Goal: Register for event/course

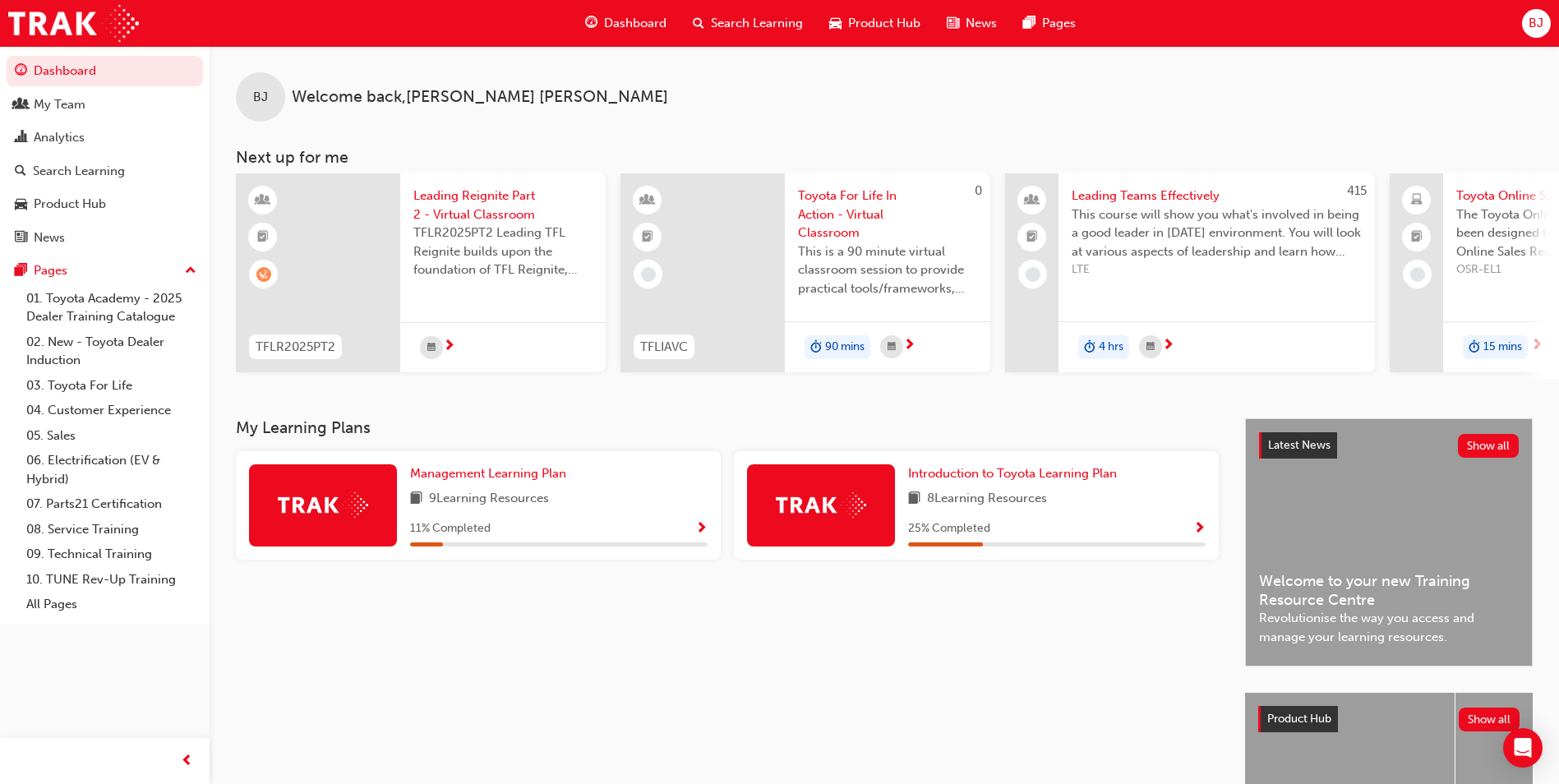
click at [473, 269] on span "TFLR2025PT2 Leading TFL Reignite builds upon the foundation of TFL Reignite, re…" at bounding box center [503, 251] width 179 height 56
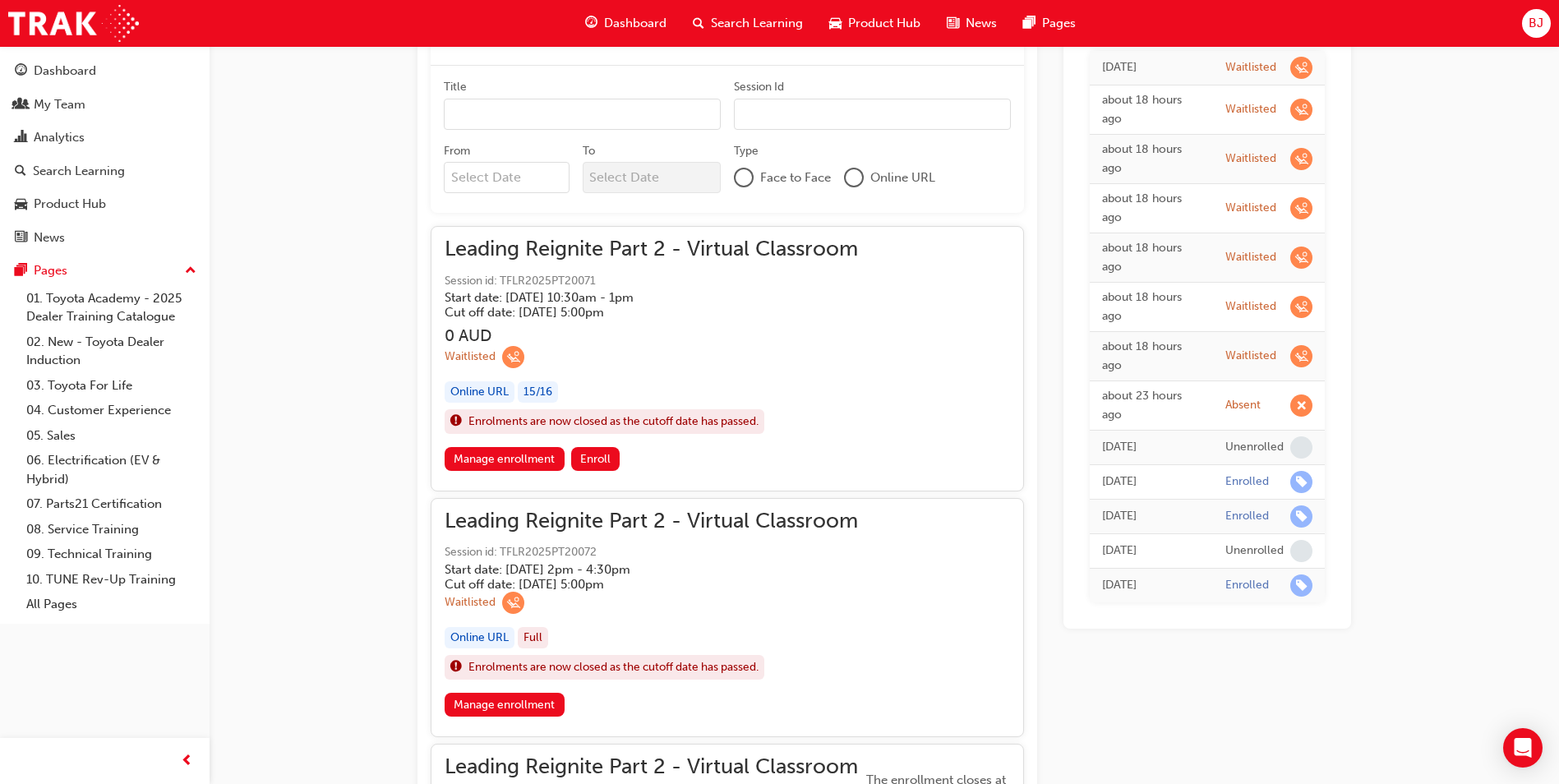
scroll to position [686, 0]
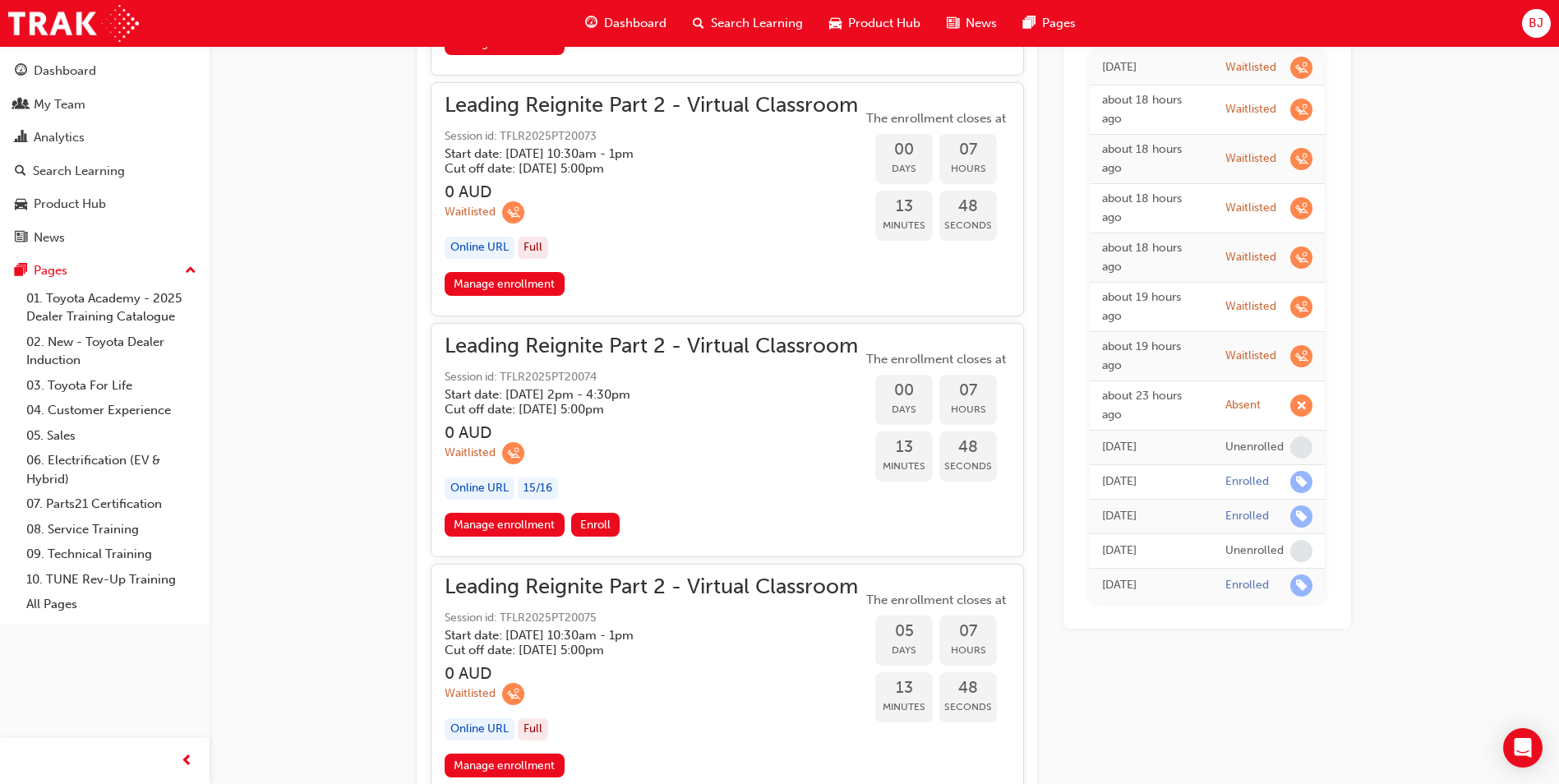
scroll to position [1696, 0]
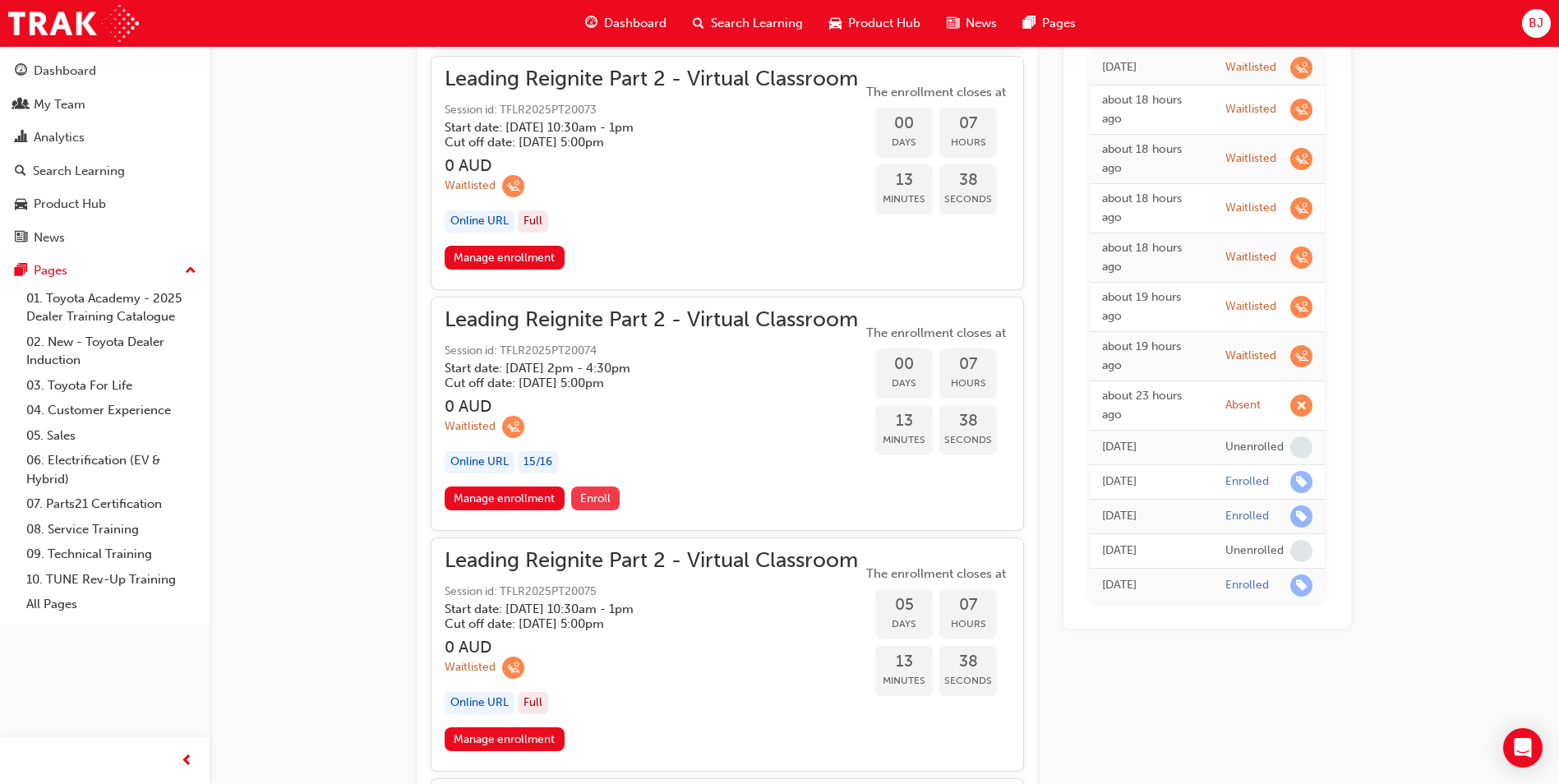
click at [596, 506] on button "Enroll" at bounding box center [595, 498] width 49 height 24
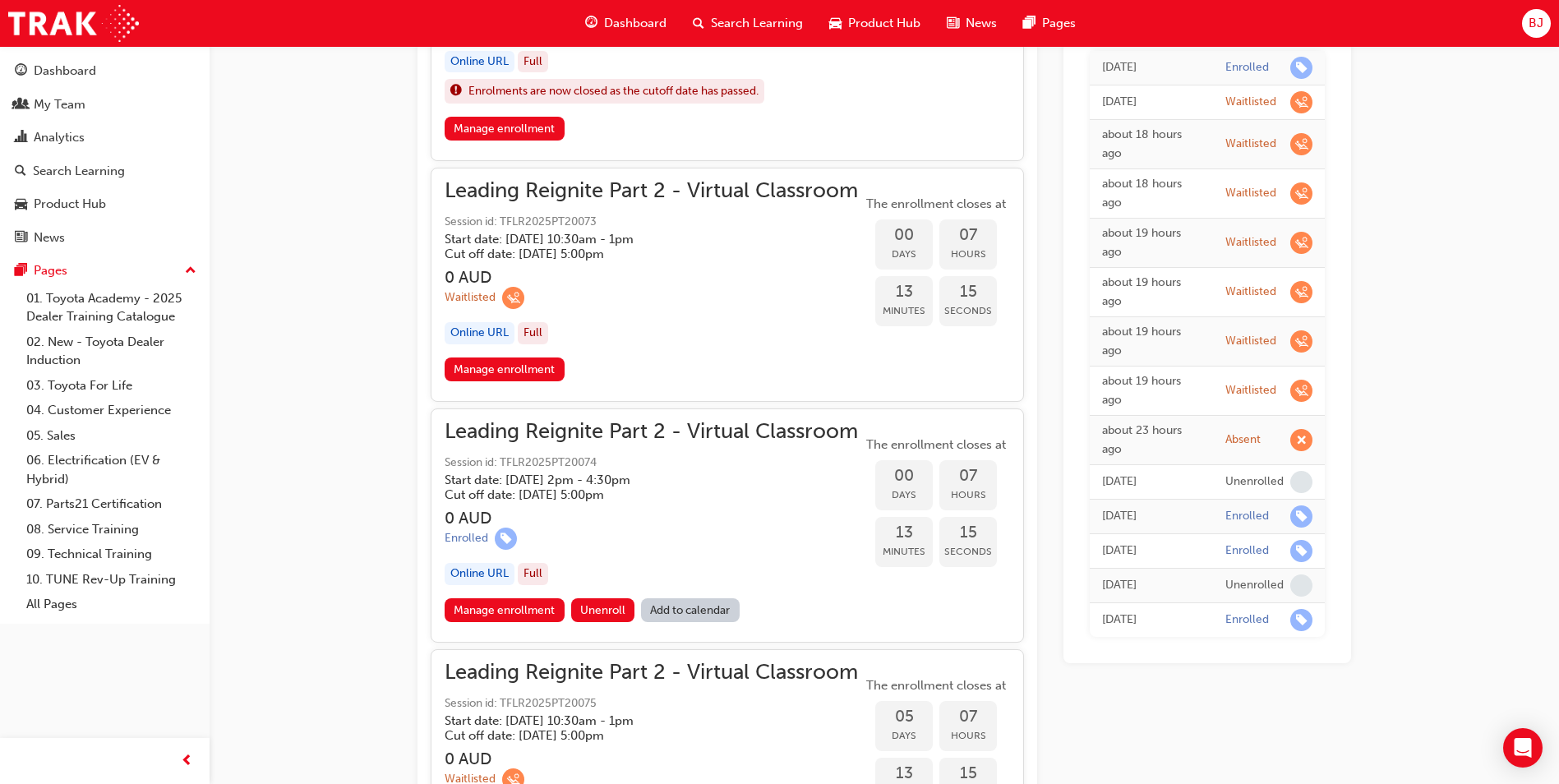
scroll to position [1643, 0]
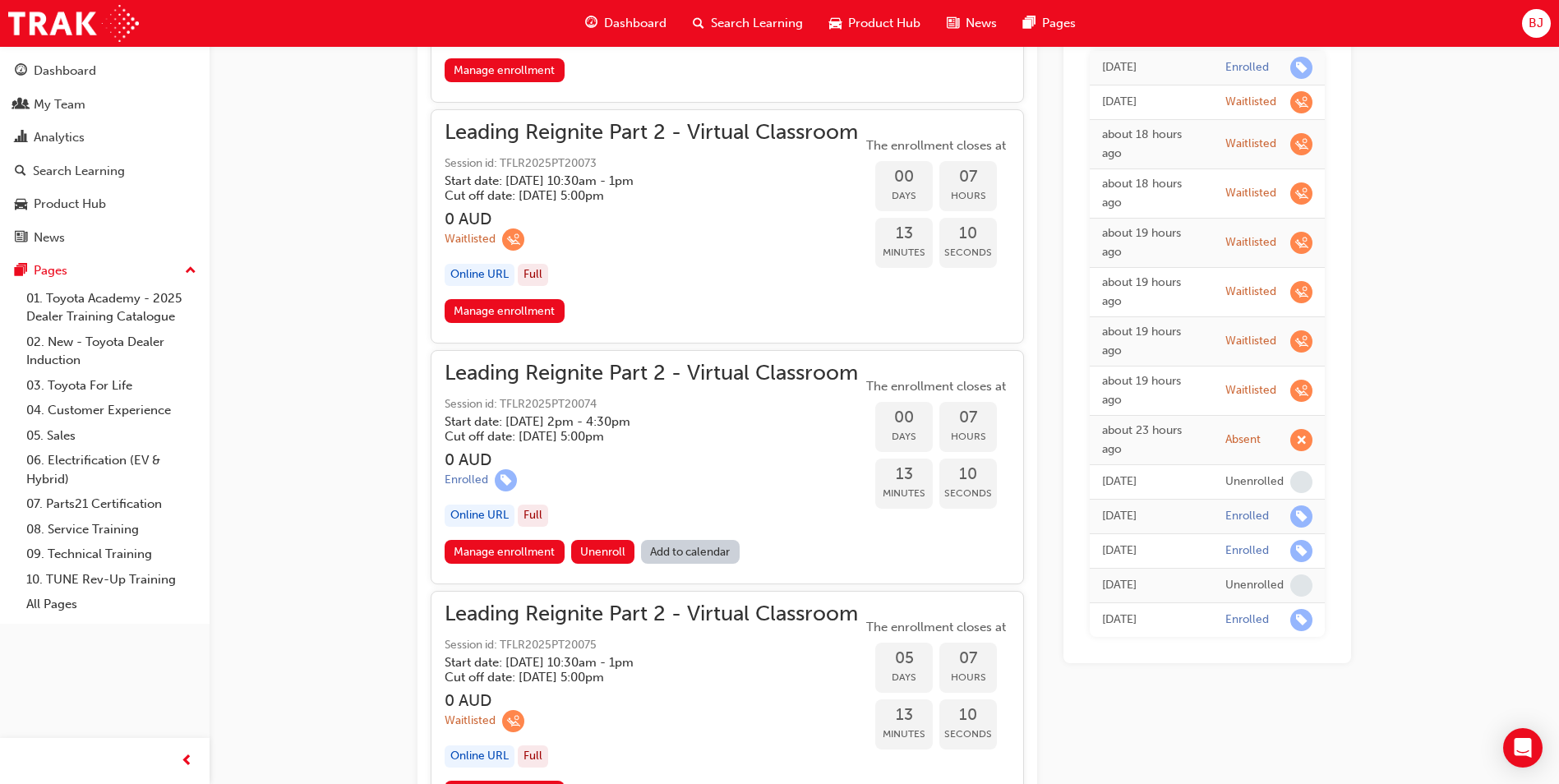
click at [690, 558] on link "Add to calendar" at bounding box center [690, 552] width 98 height 24
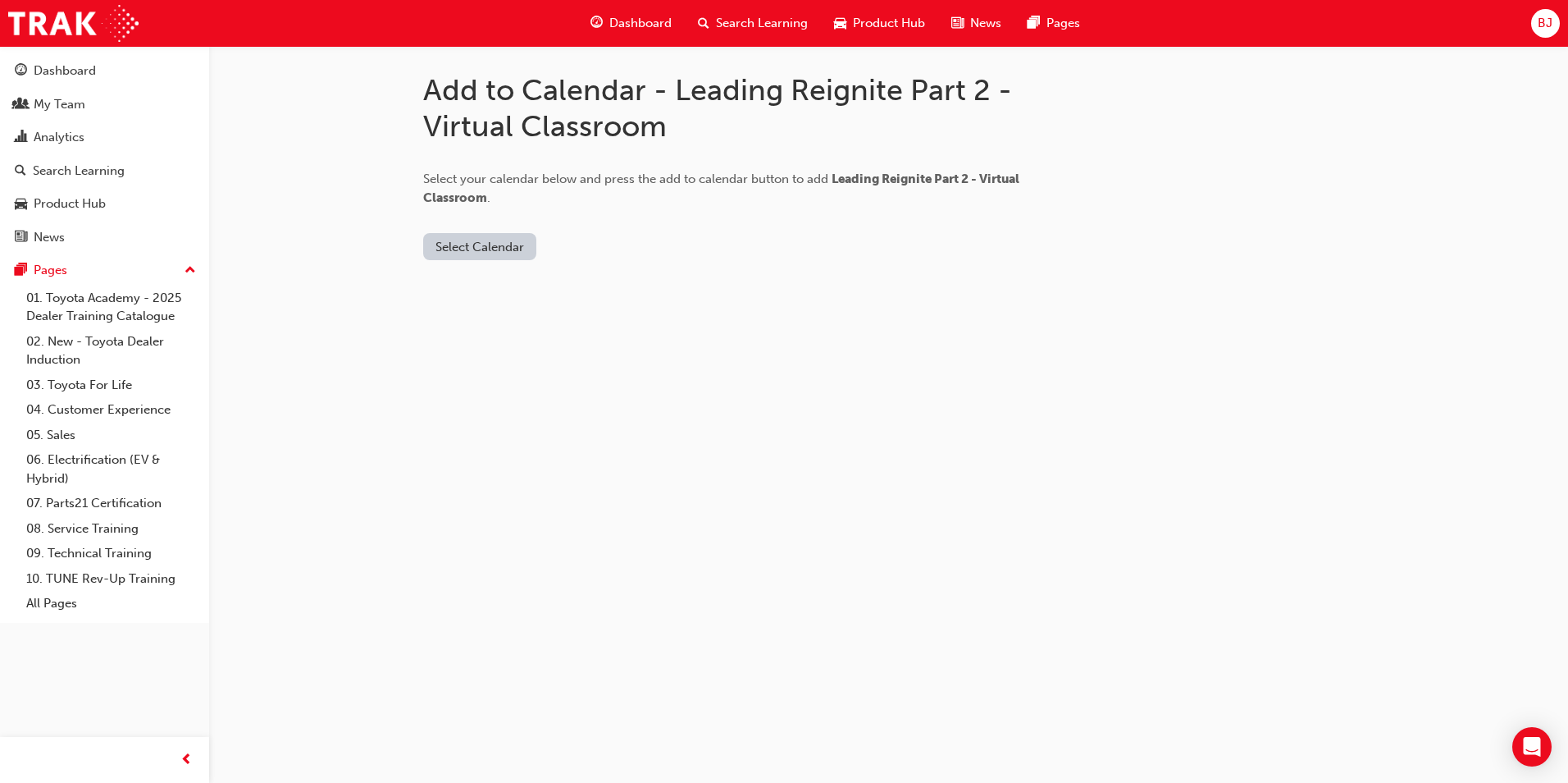
click at [487, 247] on button "Select Calendar" at bounding box center [479, 247] width 113 height 28
click at [492, 296] on button "Outlook.com" at bounding box center [481, 287] width 112 height 31
click at [565, 252] on button "Add to Calendar" at bounding box center [618, 247] width 117 height 28
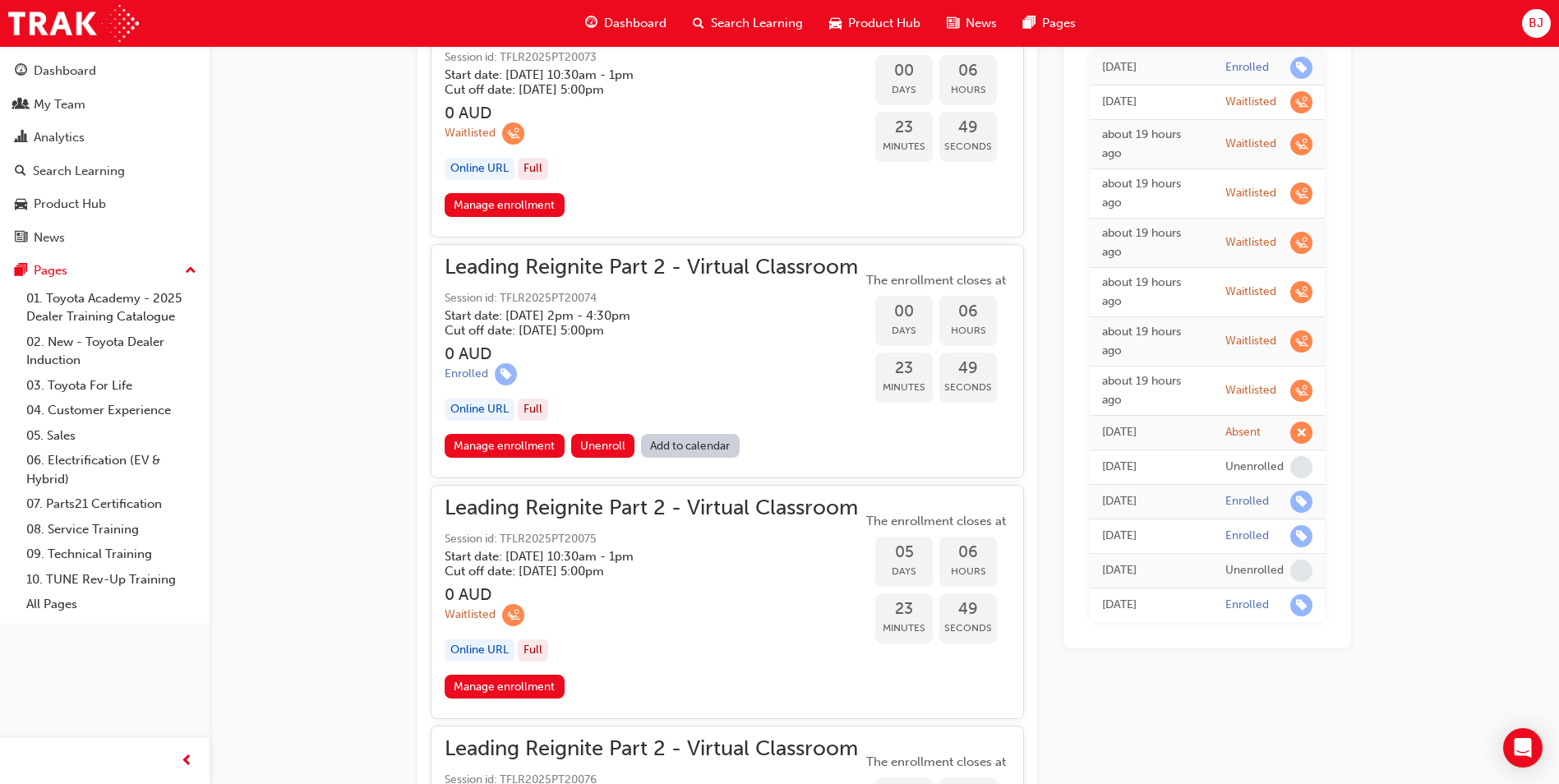
scroll to position [1725, 0]
